Goal: Task Accomplishment & Management: Manage account settings

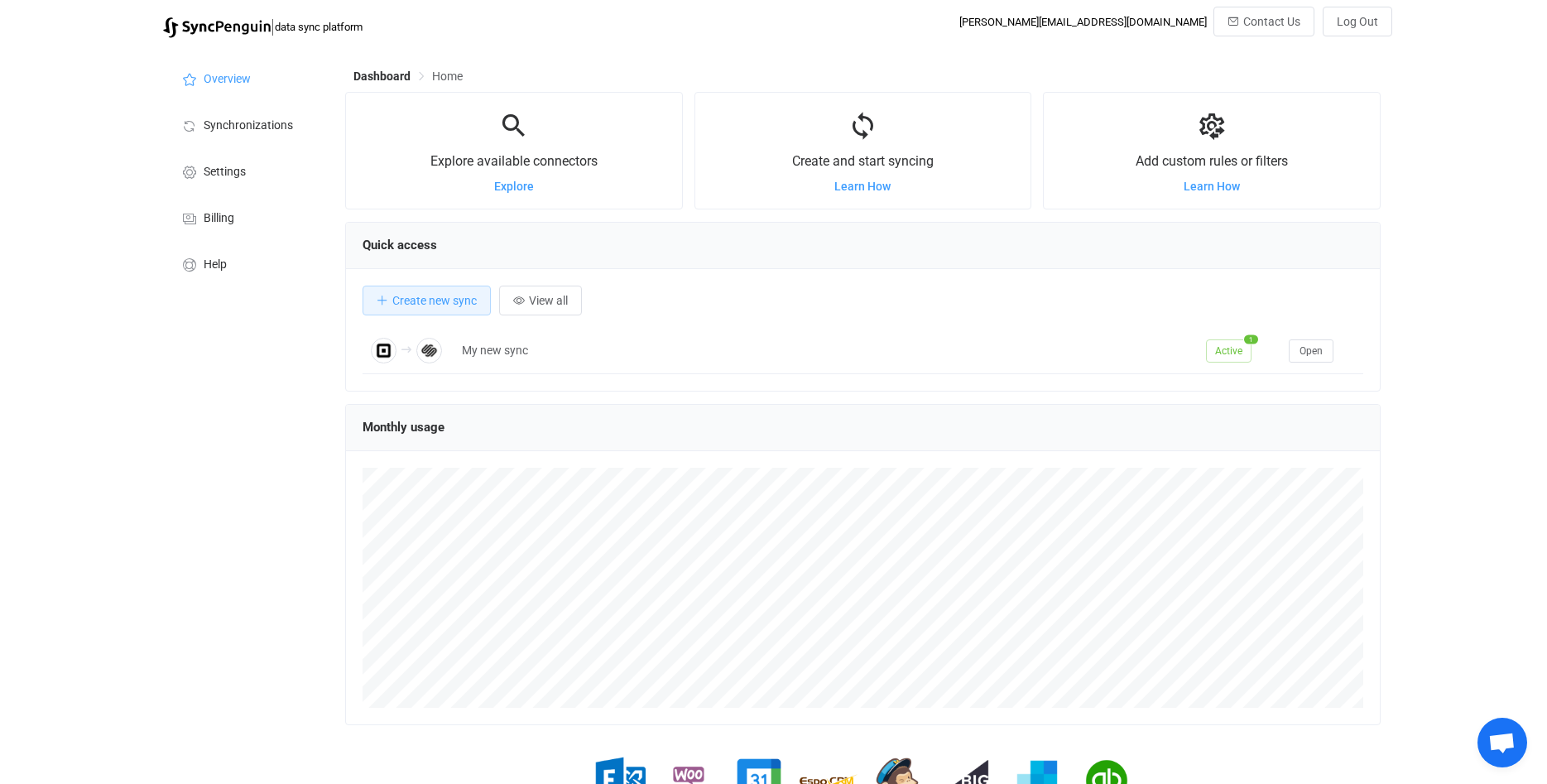
scroll to position [321, 1036]
click at [226, 129] on span "Synchronizations" at bounding box center [247, 126] width 89 height 14
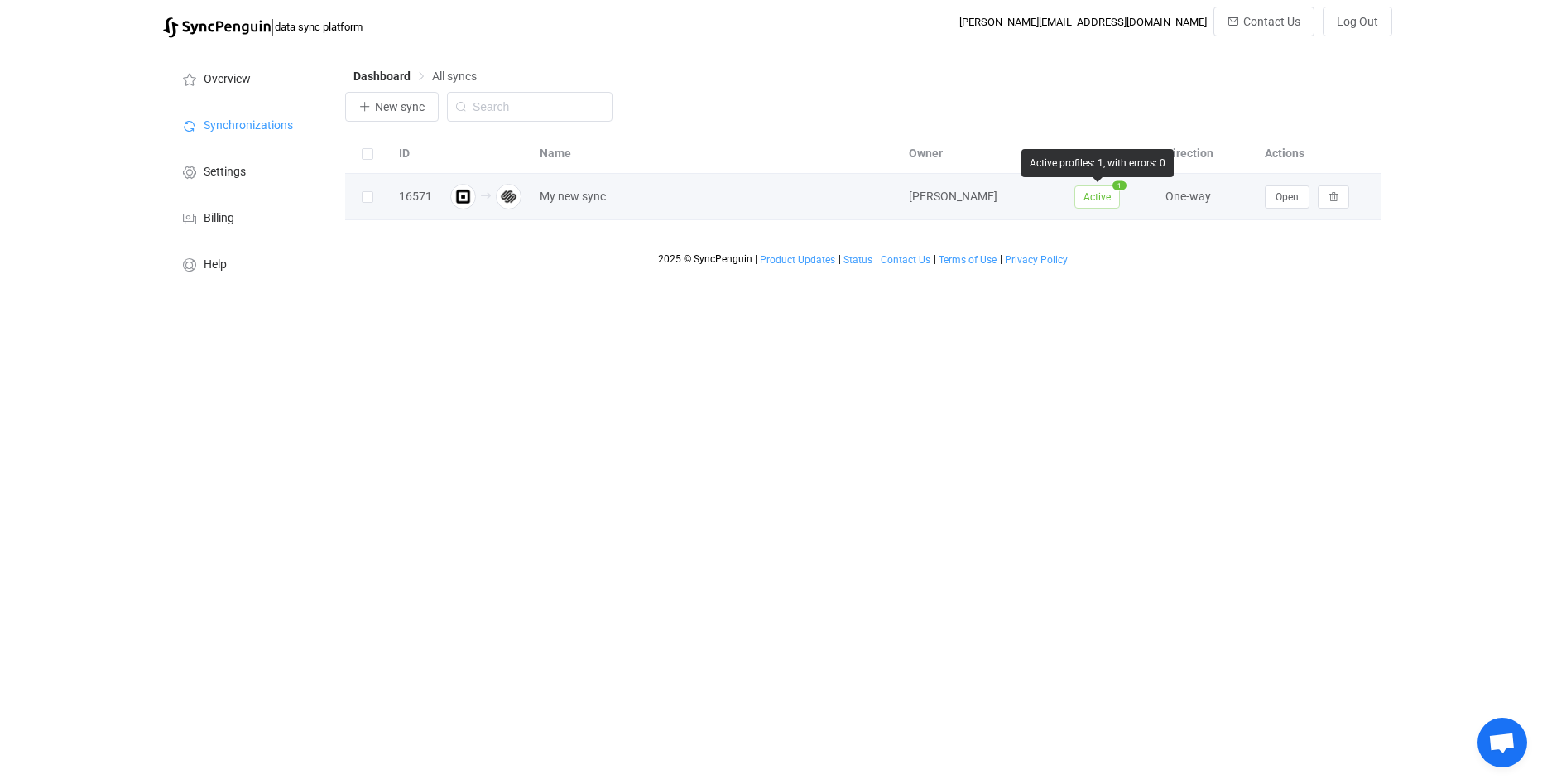
click at [1111, 197] on span "Active" at bounding box center [1097, 196] width 46 height 23
click at [1284, 202] on span "Open" at bounding box center [1287, 197] width 23 height 12
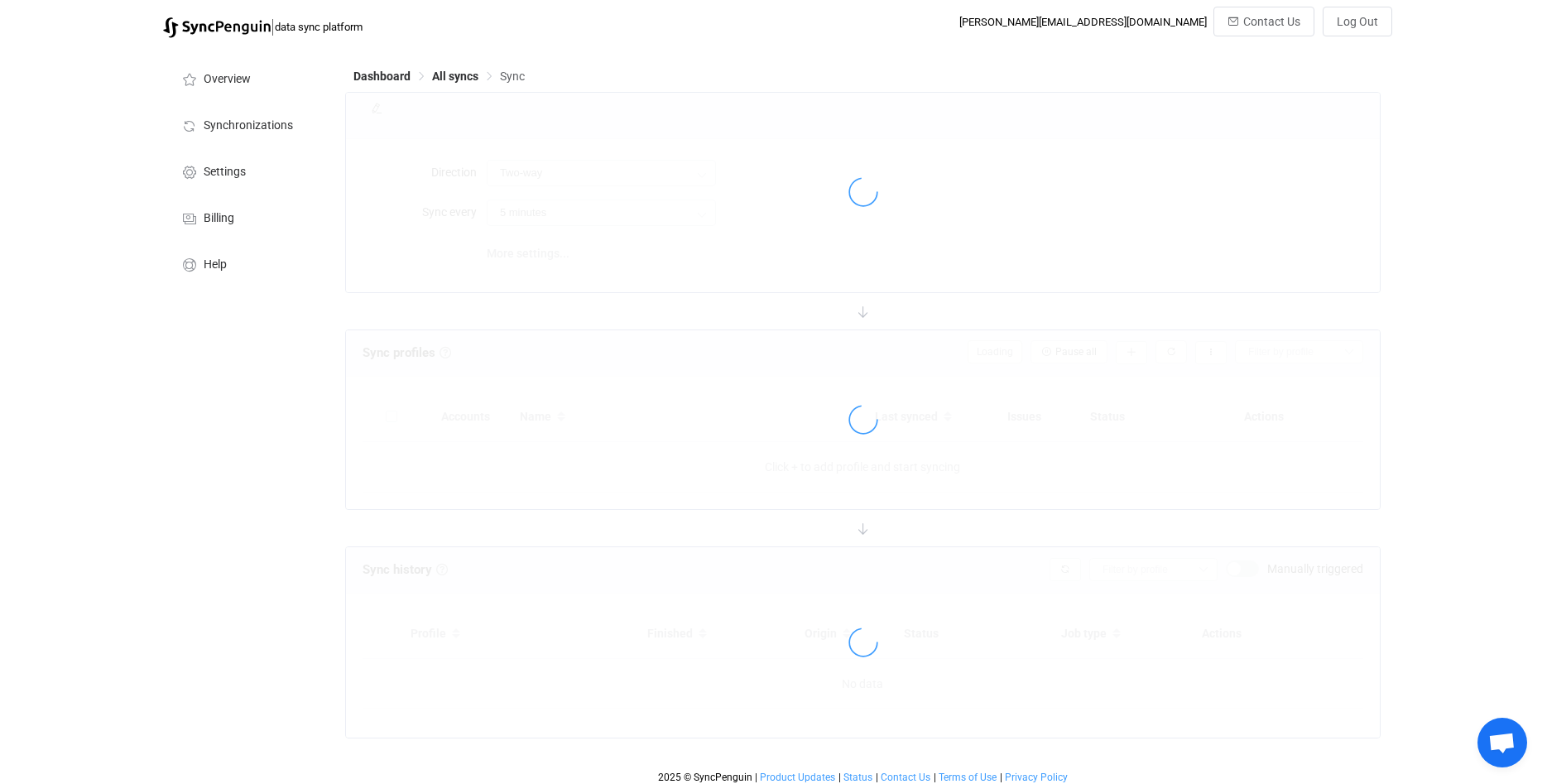
type input "Square → Squarespace"
type input "10 minutes"
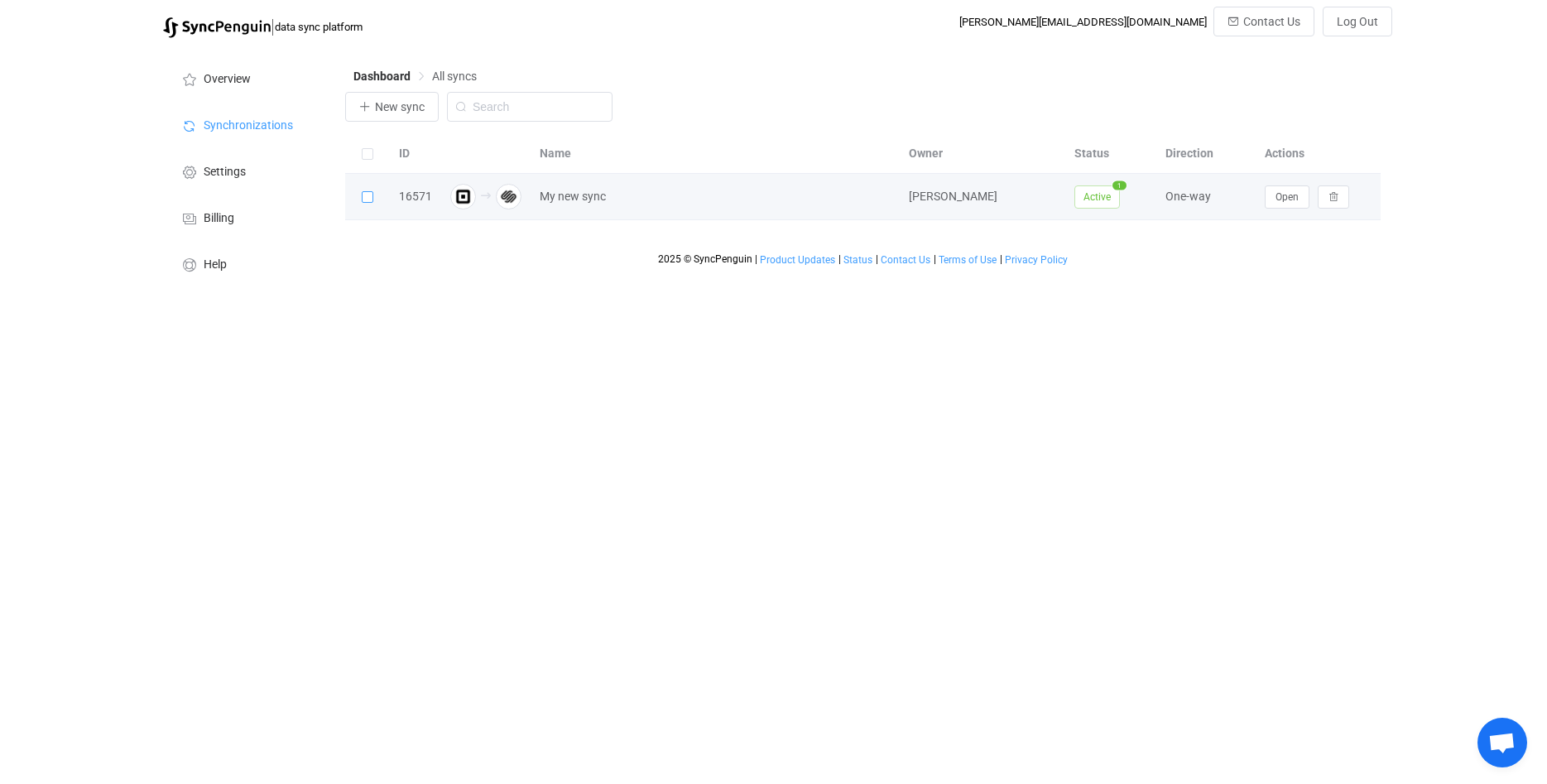
click at [363, 198] on span at bounding box center [367, 197] width 12 height 12
click at [373, 191] on input "checkbox" at bounding box center [373, 191] width 0 height 0
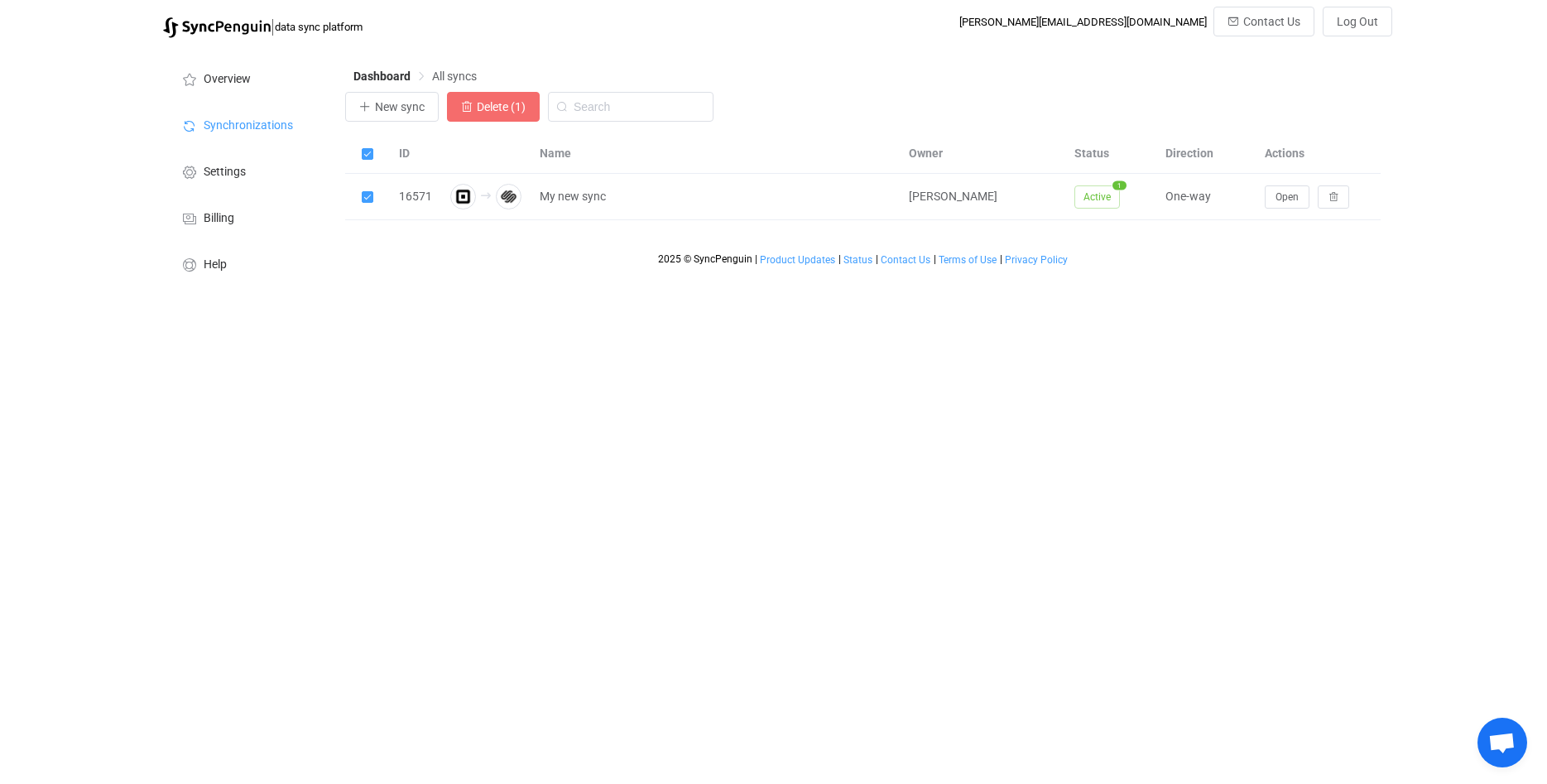
click at [509, 112] on span "Delete (1)" at bounding box center [501, 107] width 48 height 14
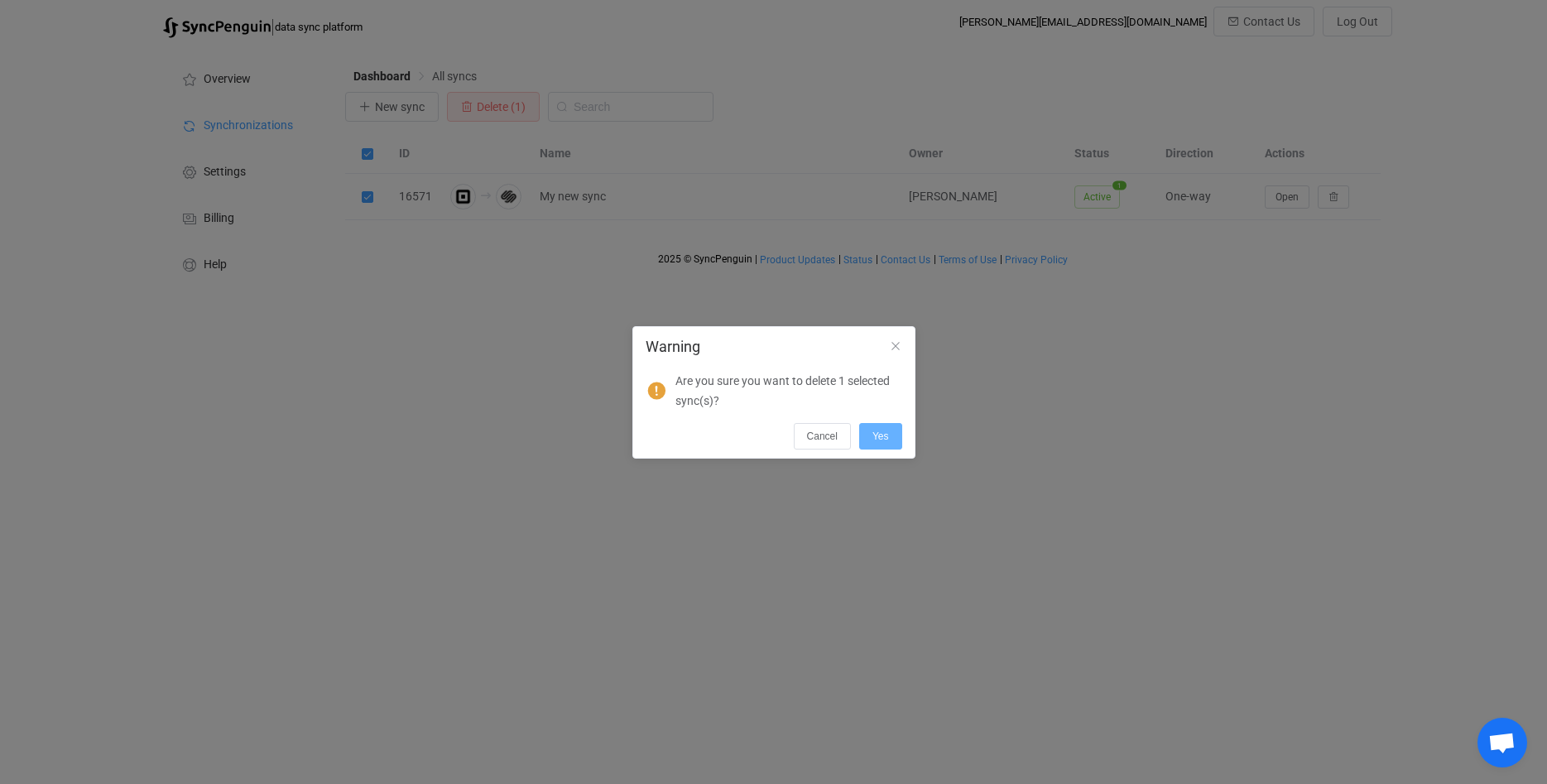
click at [885, 439] on span "Yes" at bounding box center [880, 436] width 16 height 12
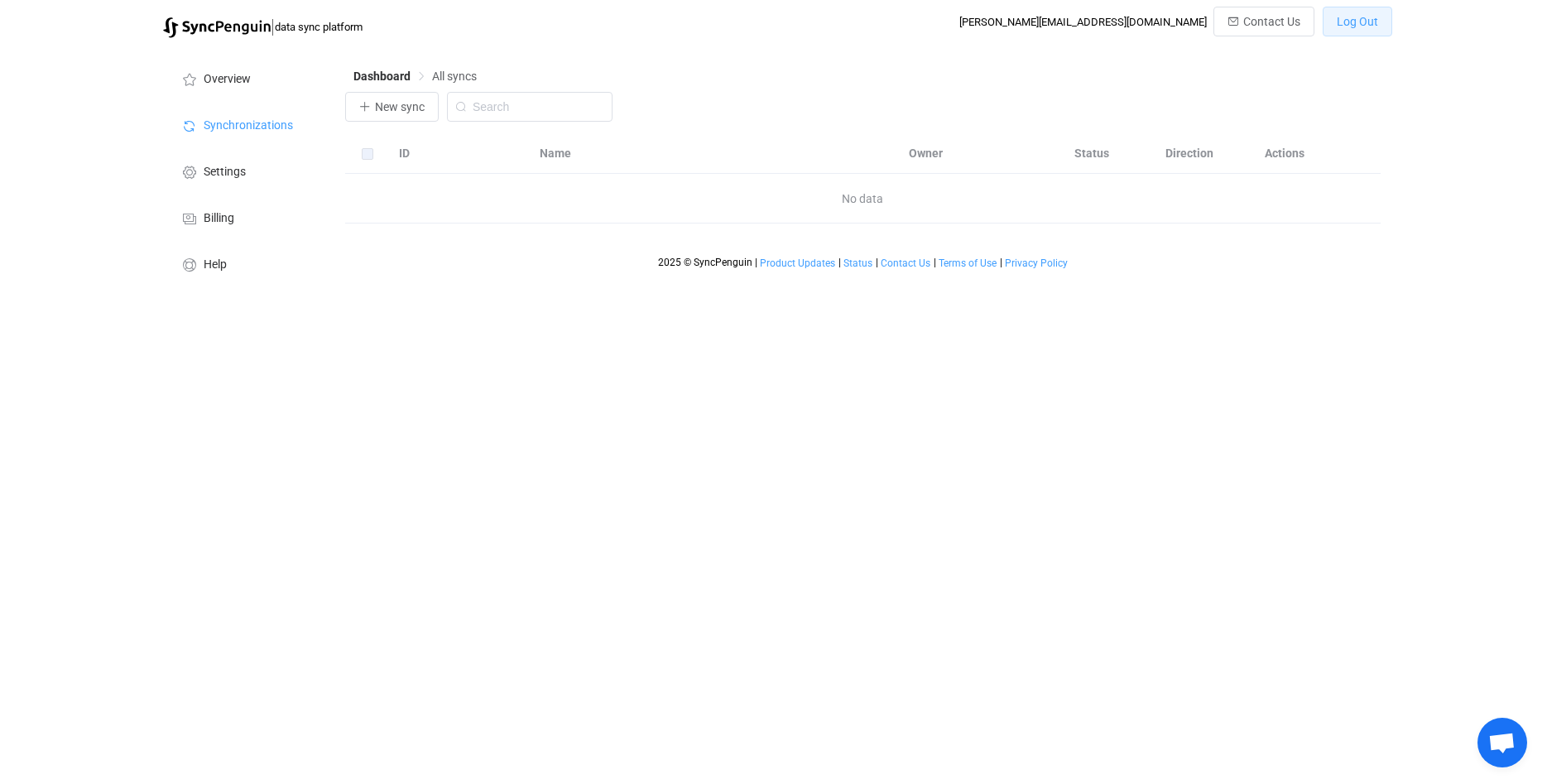
click at [1353, 17] on span "Log Out" at bounding box center [1357, 22] width 42 height 14
